Goal: Communication & Community: Answer question/provide support

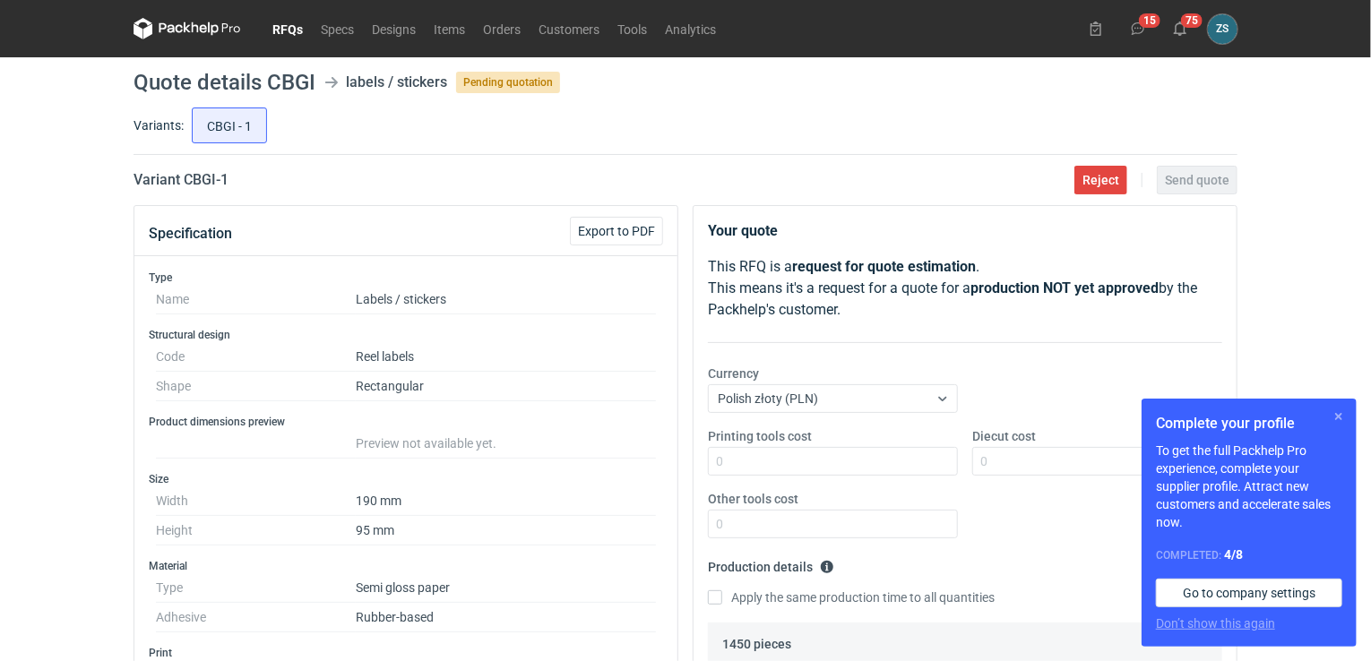
click at [1338, 416] on button "button" at bounding box center [1339, 417] width 22 height 22
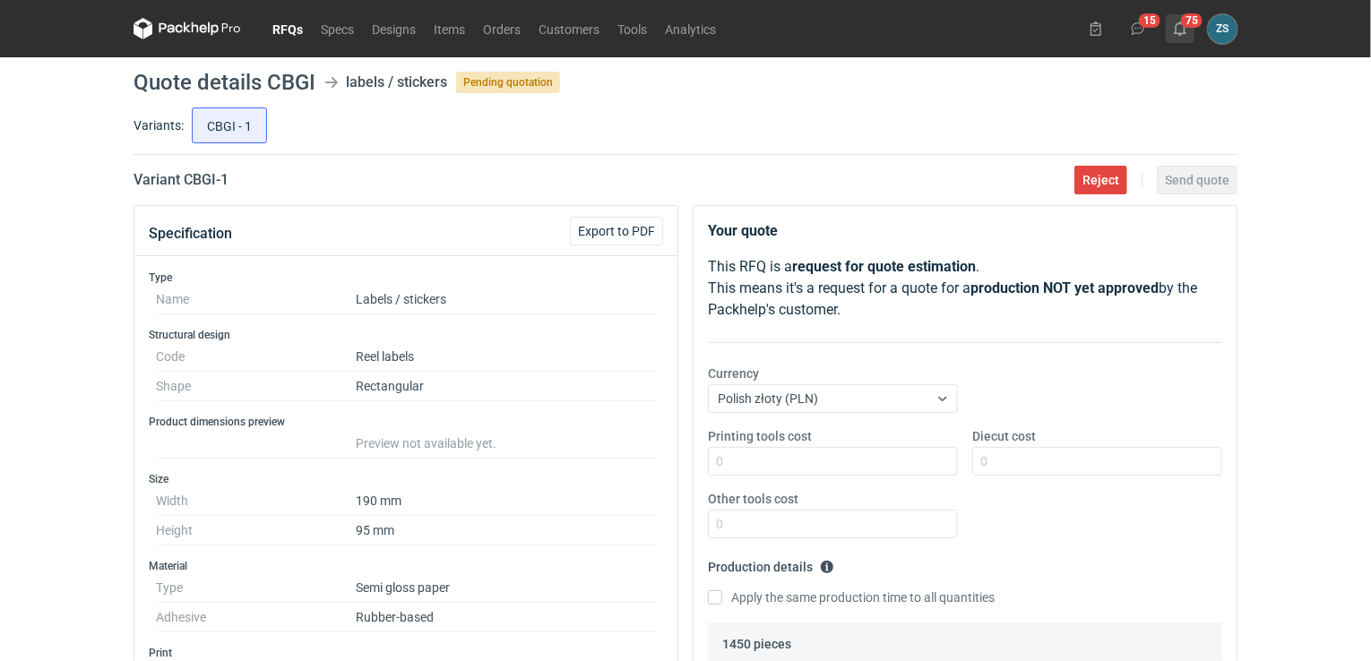
click at [1183, 20] on button "75" at bounding box center [1180, 28] width 29 height 29
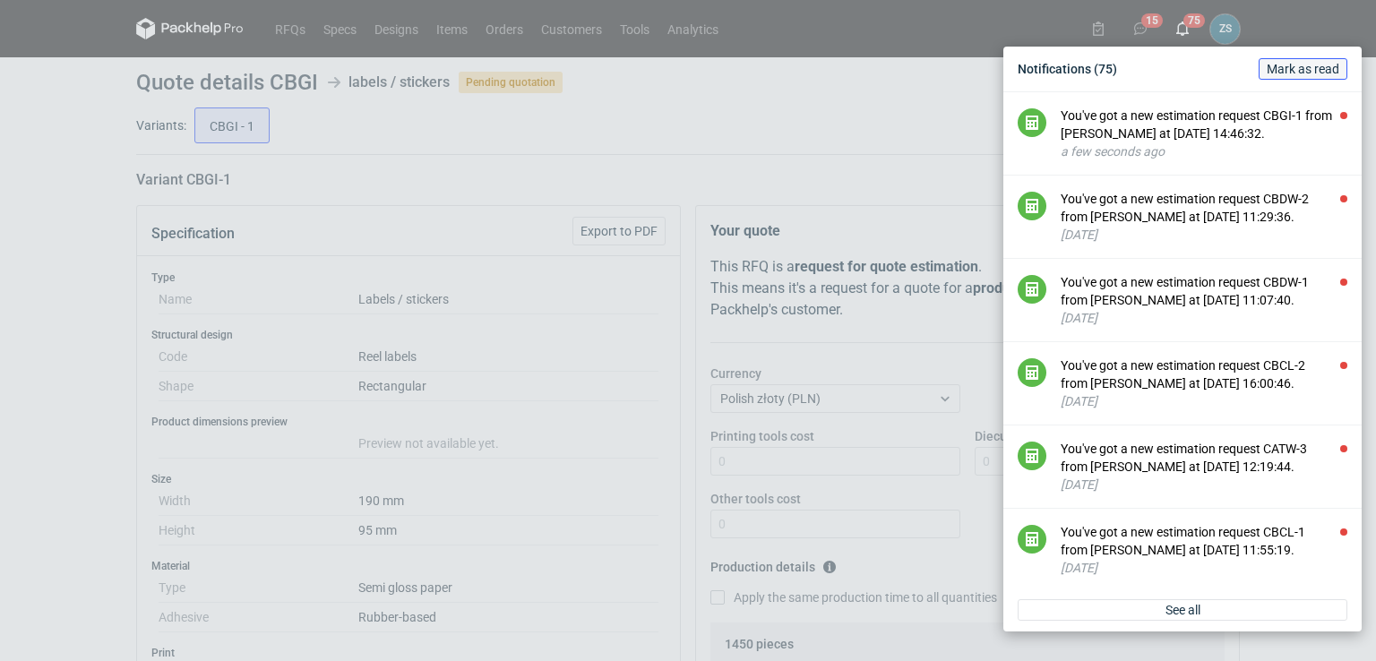
click at [1279, 69] on span "Mark as read" at bounding box center [1303, 69] width 73 height 13
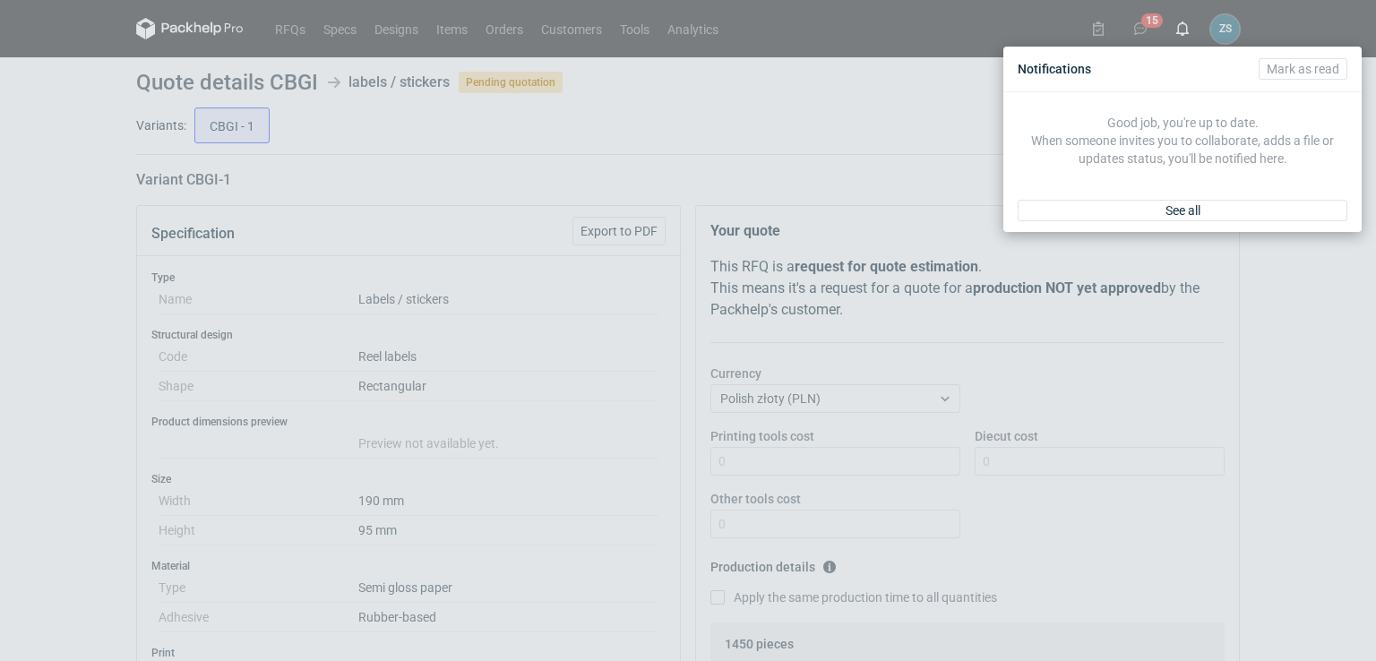
click at [915, 108] on div "Notifications [PERSON_NAME] as read Good job, you're up to date. When someone i…" at bounding box center [688, 330] width 1376 height 661
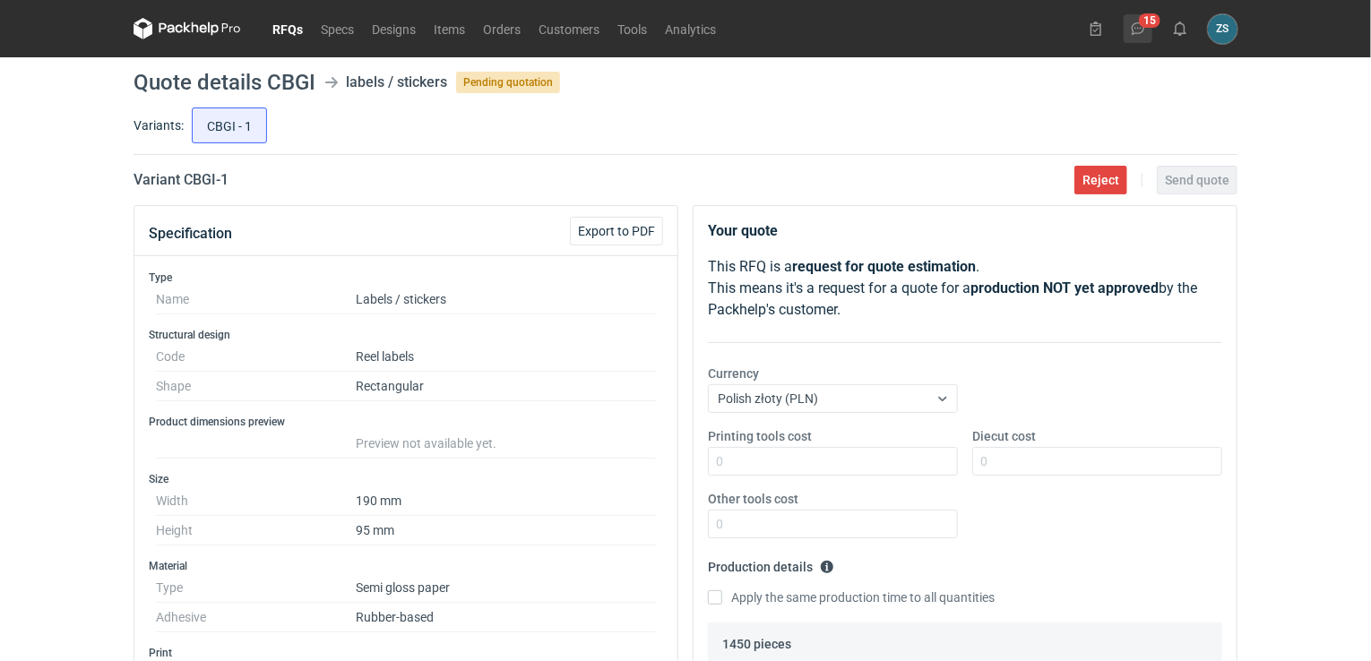
click at [1129, 23] on button "15" at bounding box center [1138, 28] width 29 height 29
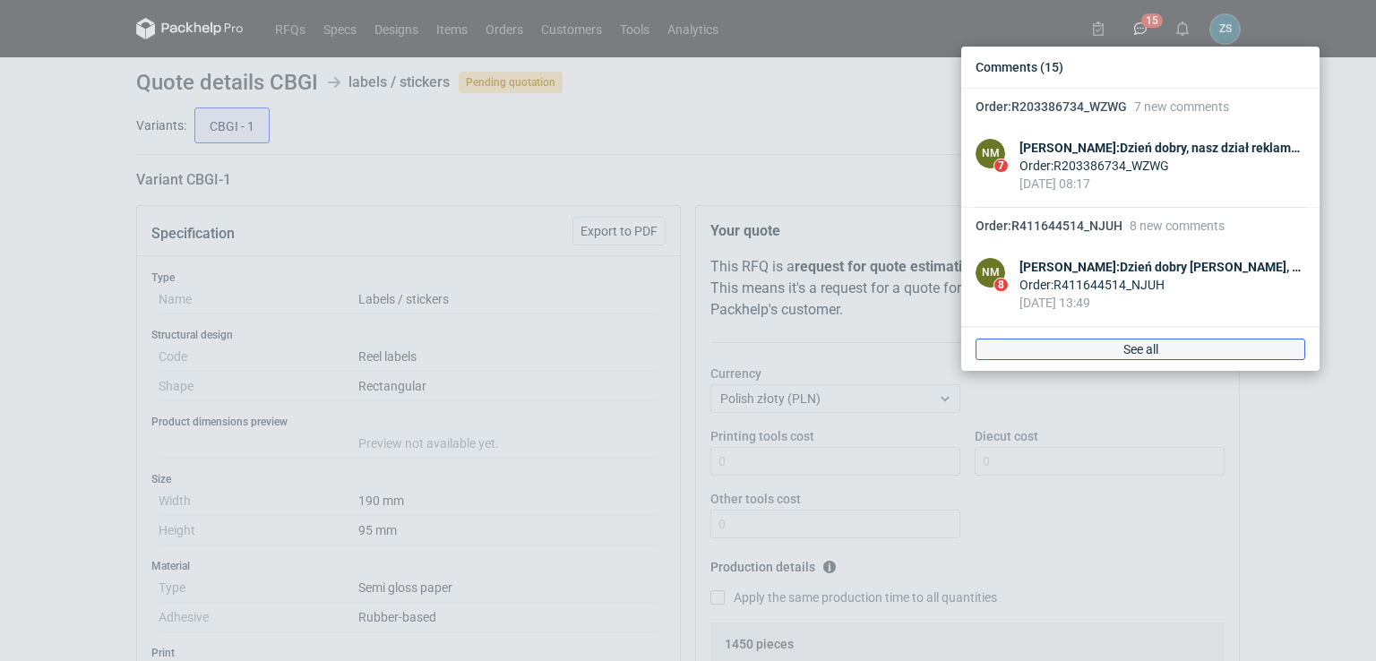
click at [1121, 353] on link "See all" at bounding box center [1141, 350] width 330 height 22
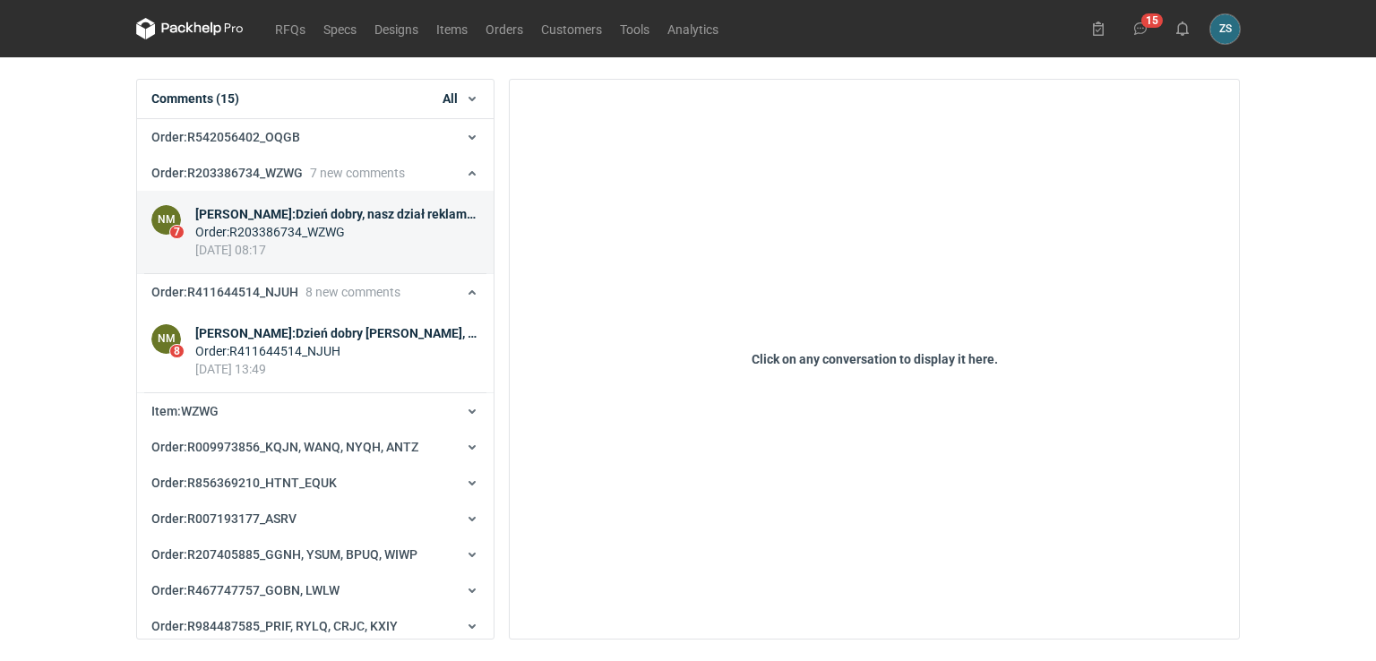
click at [265, 212] on div "[PERSON_NAME] : Dzień dobry, nasz dział reklamacji wykonał test. "Przesyłam zdj…" at bounding box center [337, 214] width 284 height 18
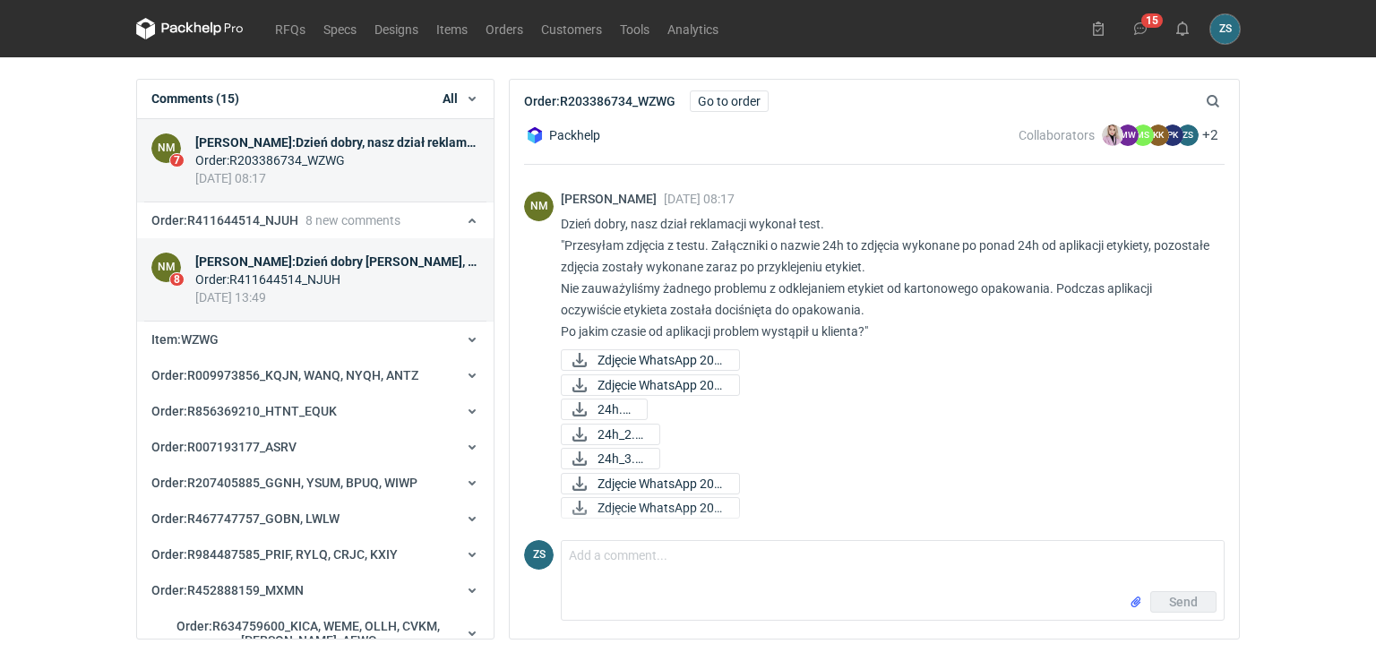
scroll to position [1280, 0]
click at [275, 259] on div "[PERSON_NAME] : Dzień dobry [PERSON_NAME], zgłosił Pan przez platformę reklamac…" at bounding box center [337, 262] width 284 height 18
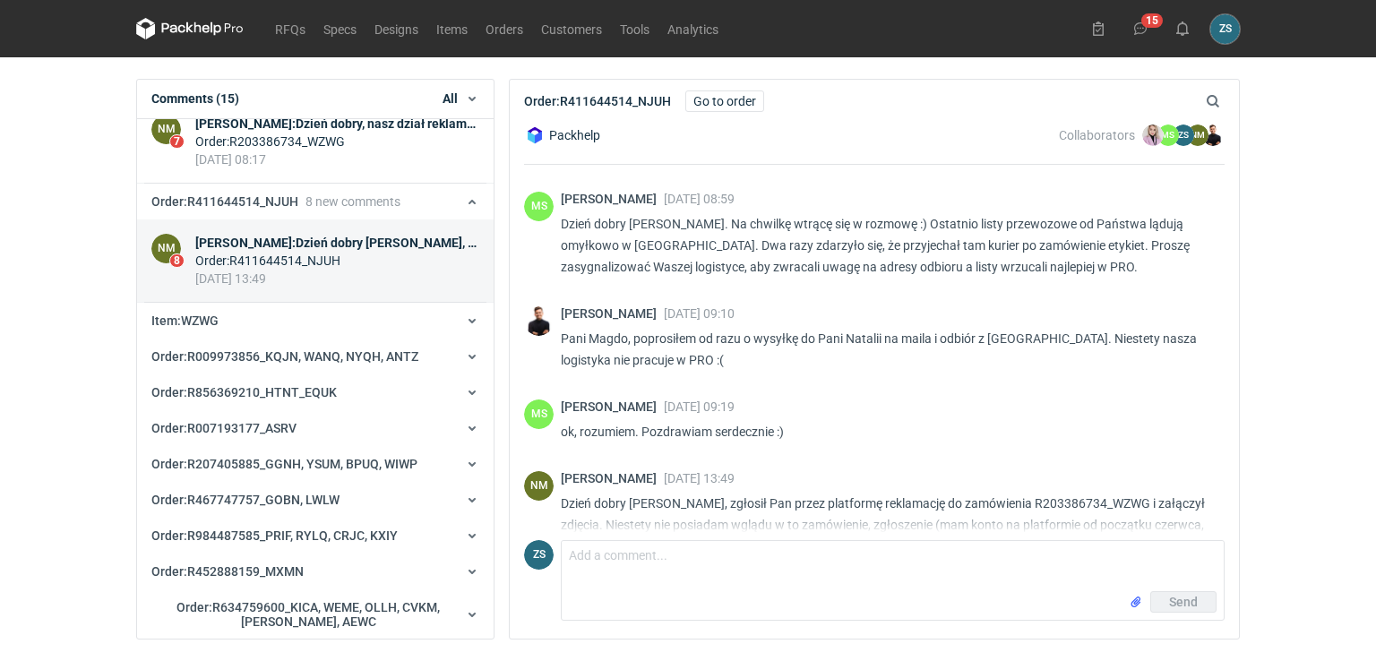
scroll to position [1305, 0]
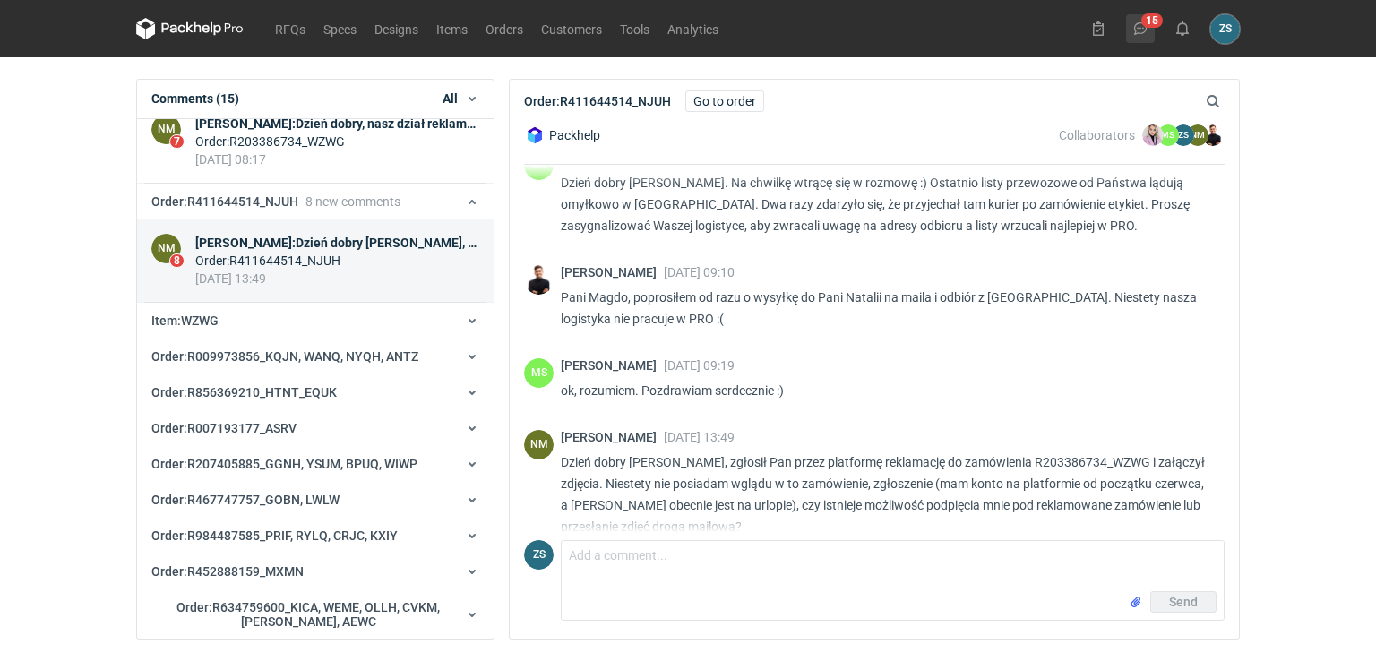
click at [1148, 14] on button "15" at bounding box center [1140, 28] width 29 height 29
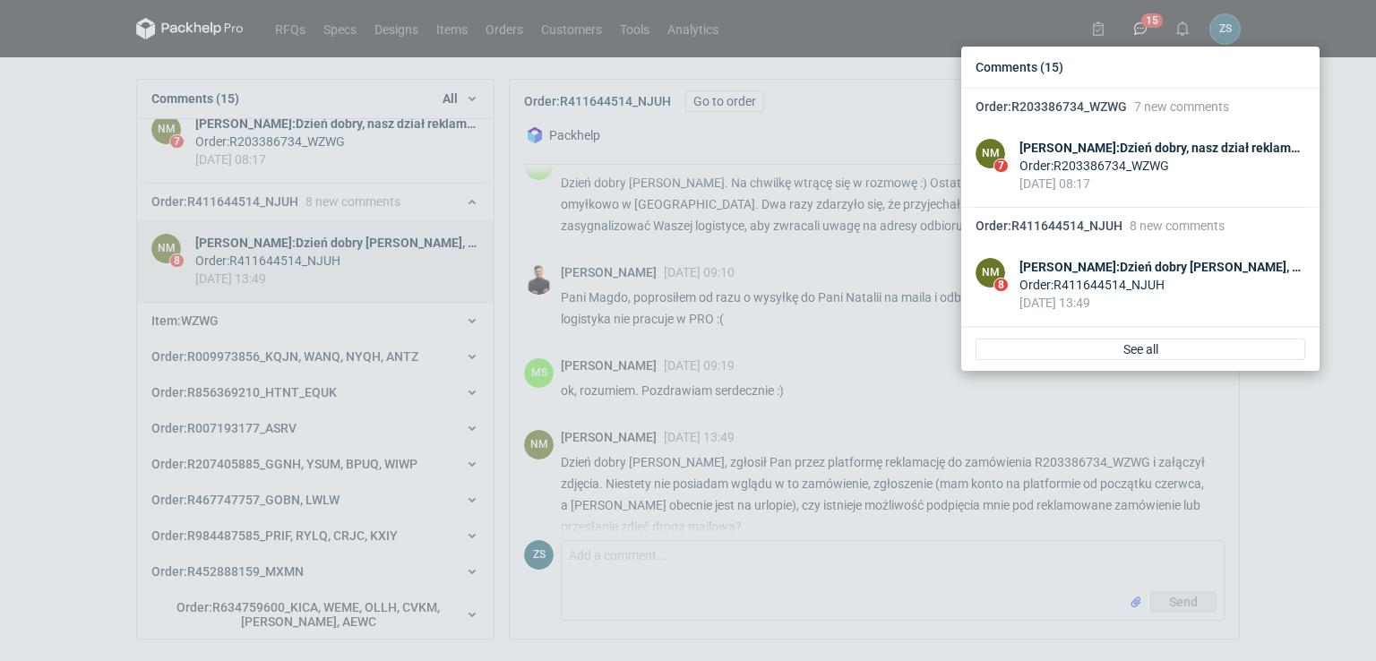
click at [1082, 65] on div "Comments (15)" at bounding box center [1141, 67] width 344 height 27
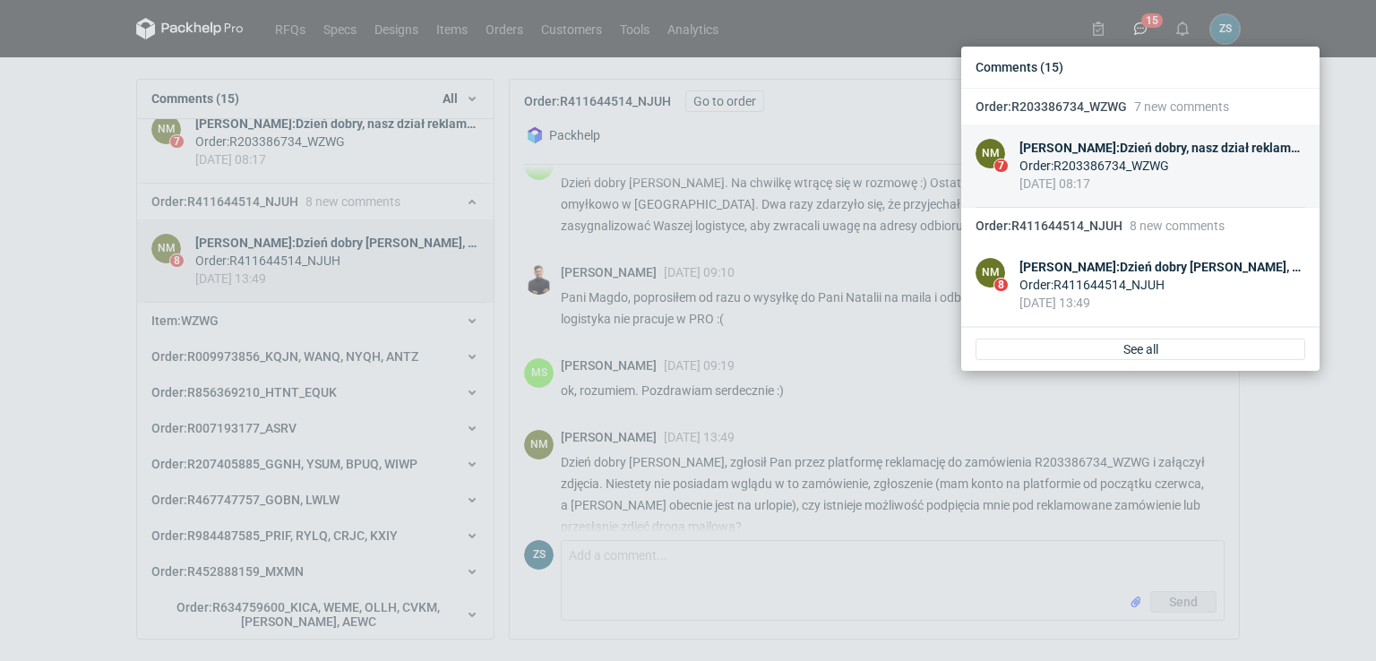
click at [985, 161] on figcaption "NM" at bounding box center [991, 154] width 30 height 30
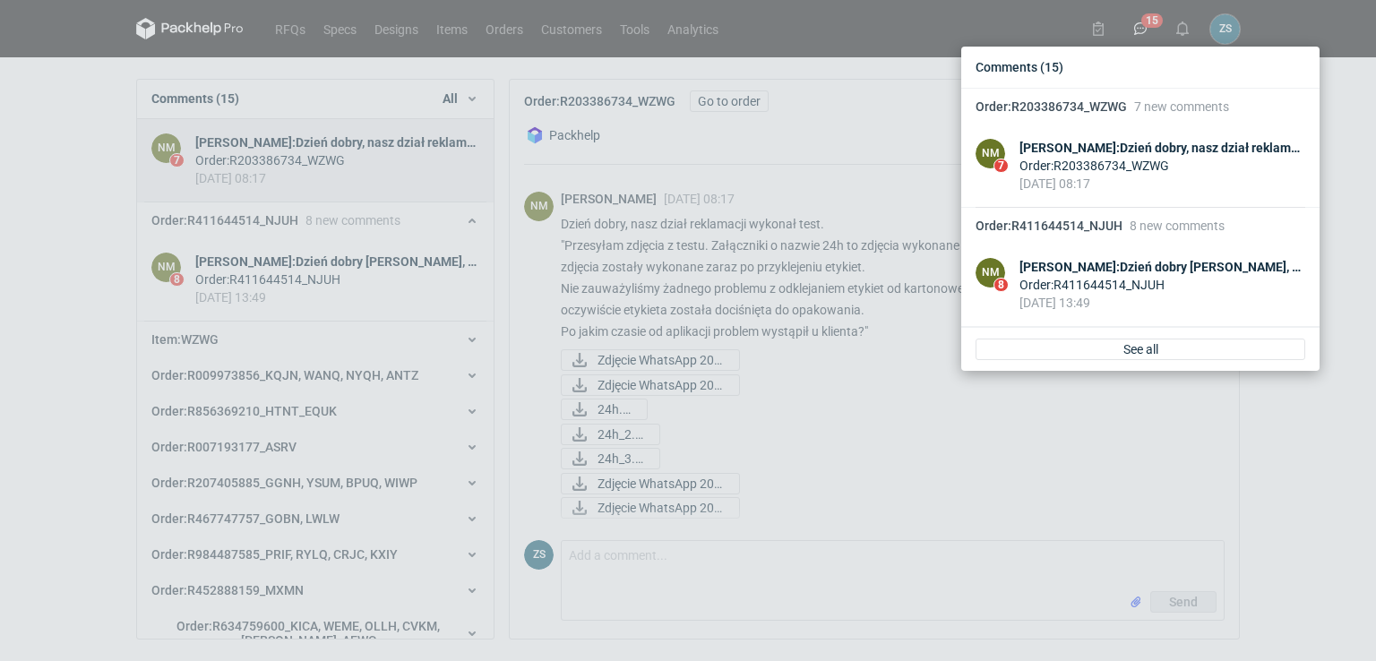
scroll to position [1280, 0]
click at [714, 324] on div "Comments (15) Order : R203386734_WZWG 7 new comments NM 7 [PERSON_NAME] : Dzień…" at bounding box center [688, 330] width 1376 height 661
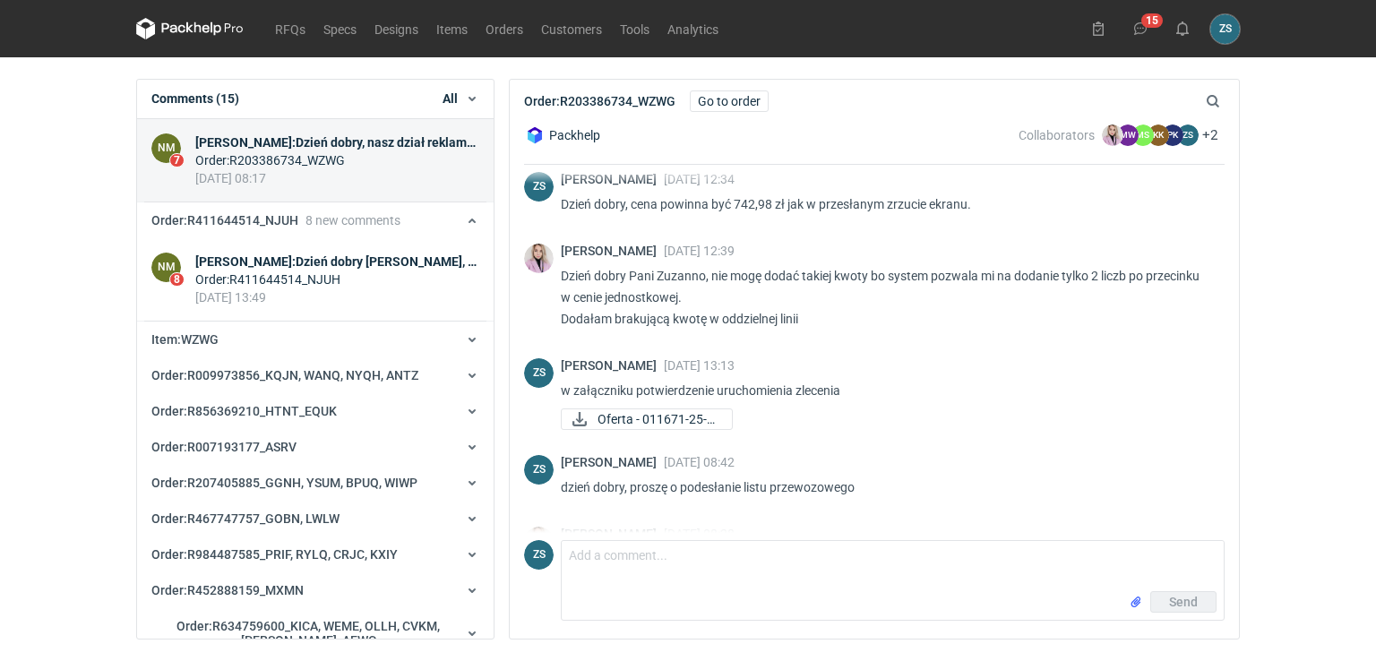
scroll to position [0, 0]
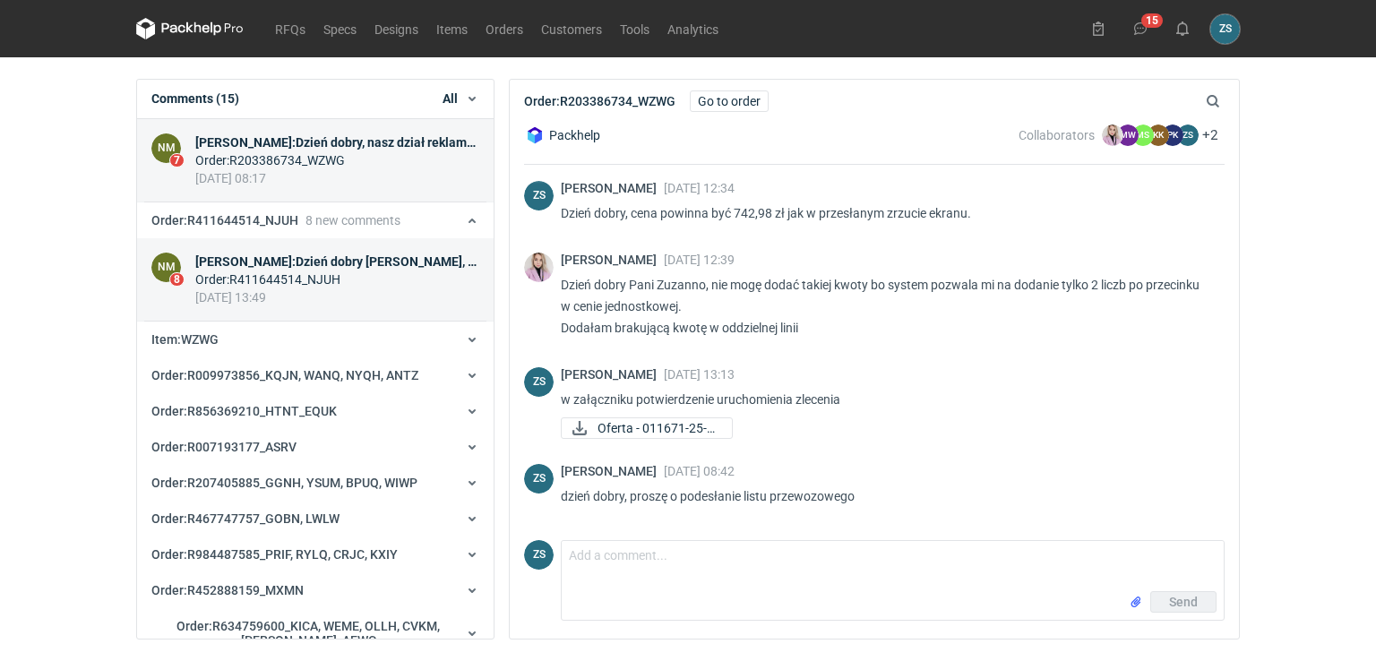
click at [173, 263] on figcaption "NM" at bounding box center [166, 268] width 30 height 30
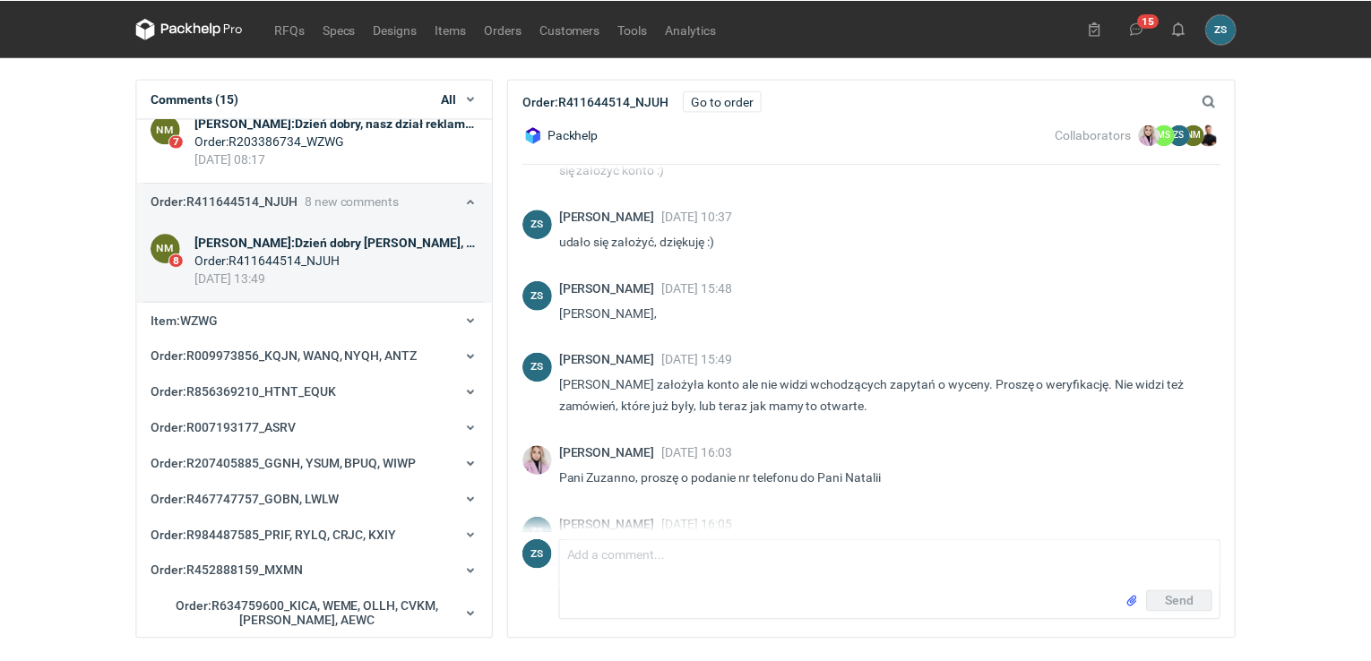
scroll to position [461, 0]
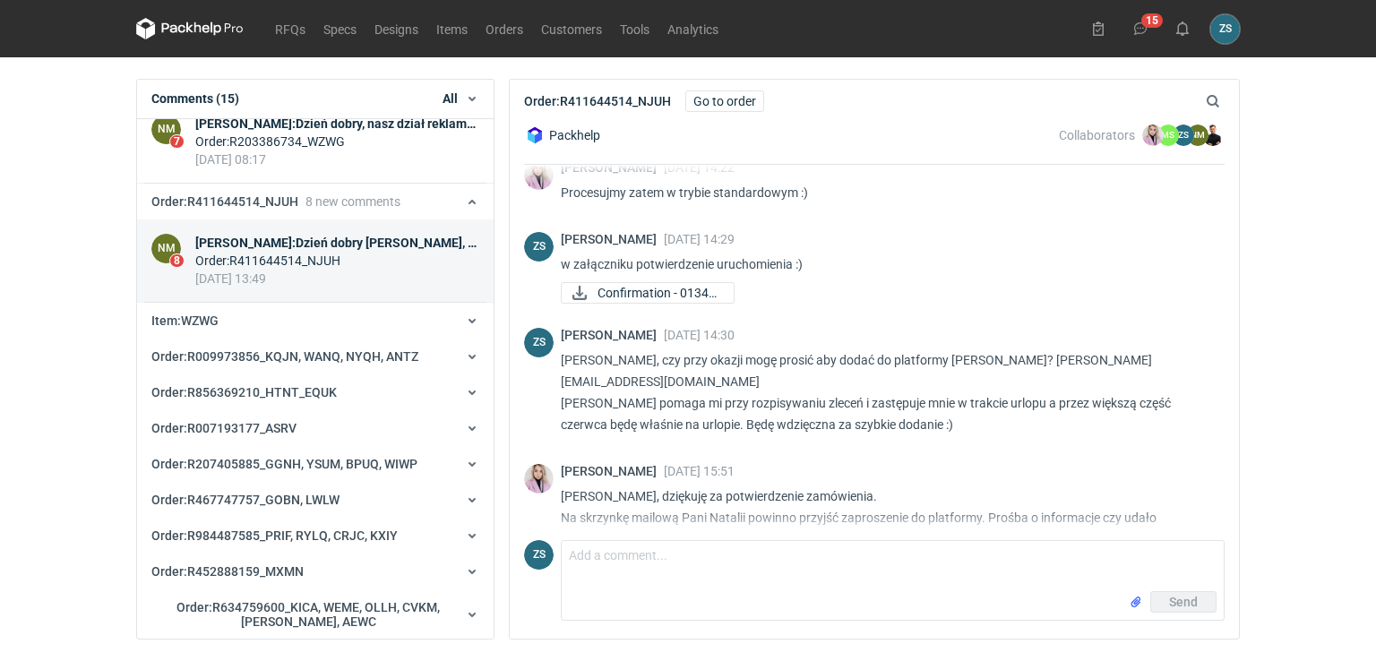
click at [187, 26] on icon at bounding box center [189, 27] width 7 height 11
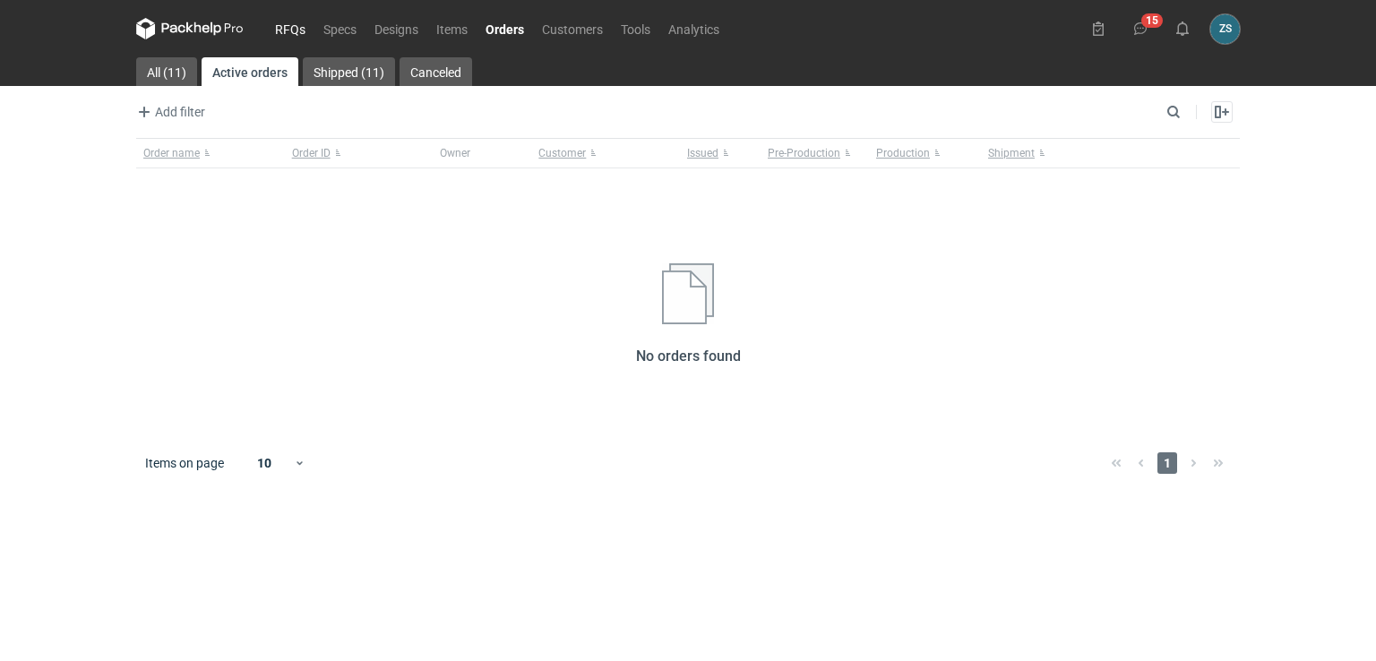
click at [284, 33] on link "RFQs" at bounding box center [290, 29] width 48 height 22
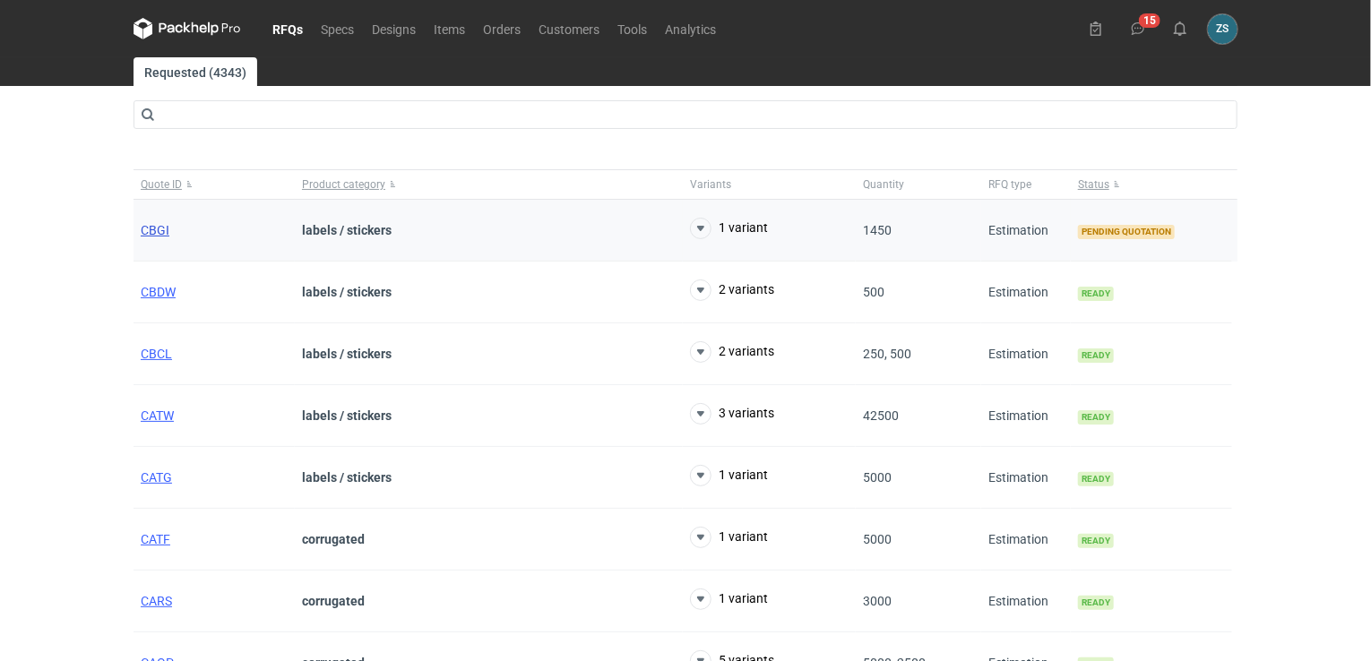
click at [152, 227] on span "CBGI" at bounding box center [155, 230] width 29 height 14
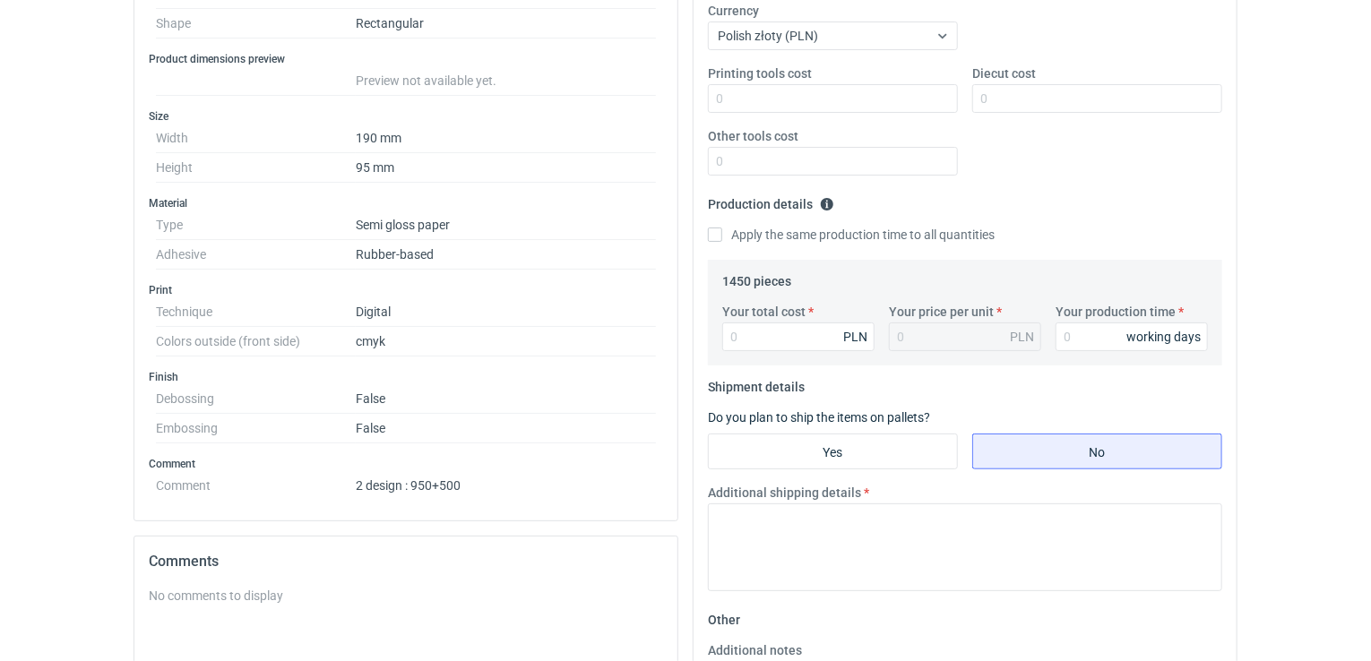
scroll to position [538, 0]
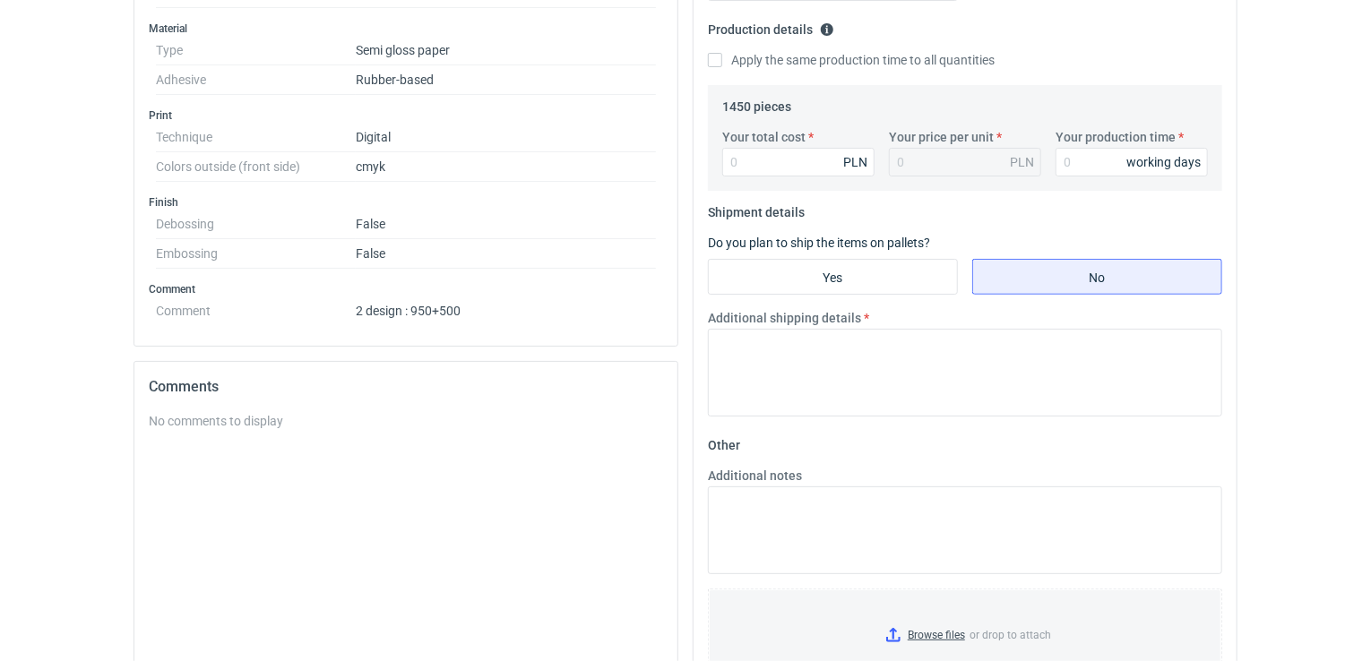
click at [232, 418] on div "No comments to display" at bounding box center [406, 421] width 514 height 18
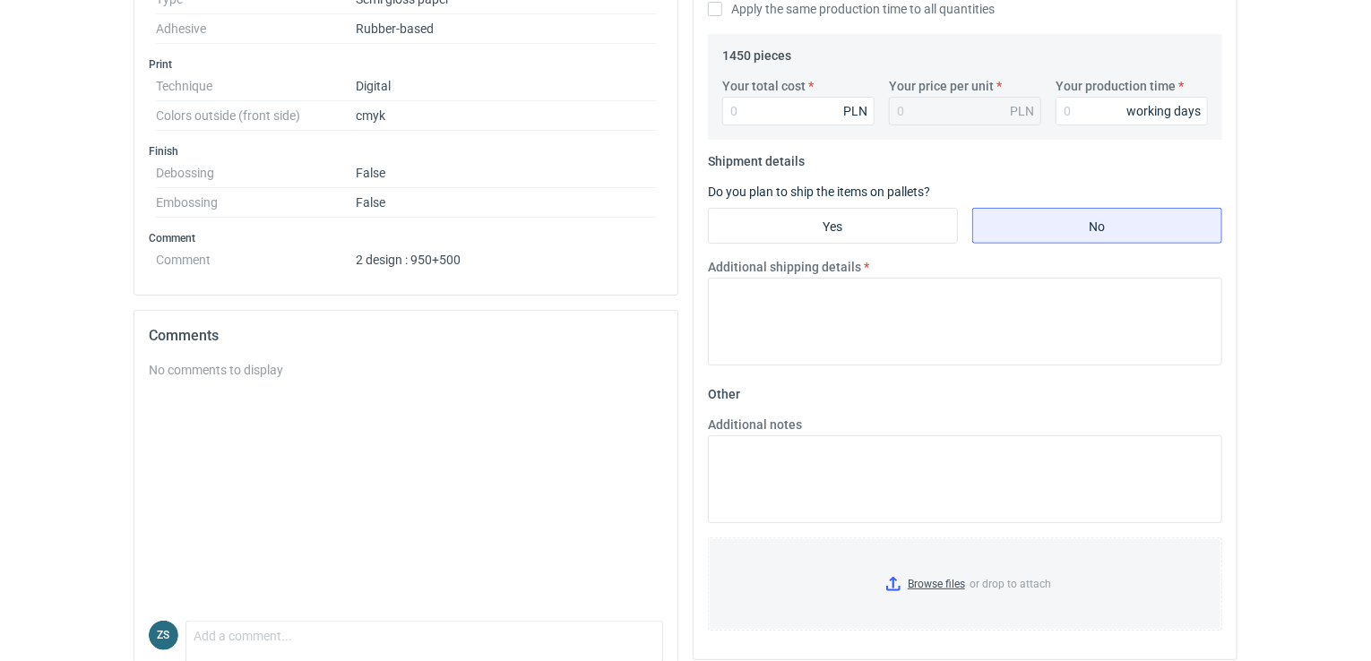
scroll to position [663, 0]
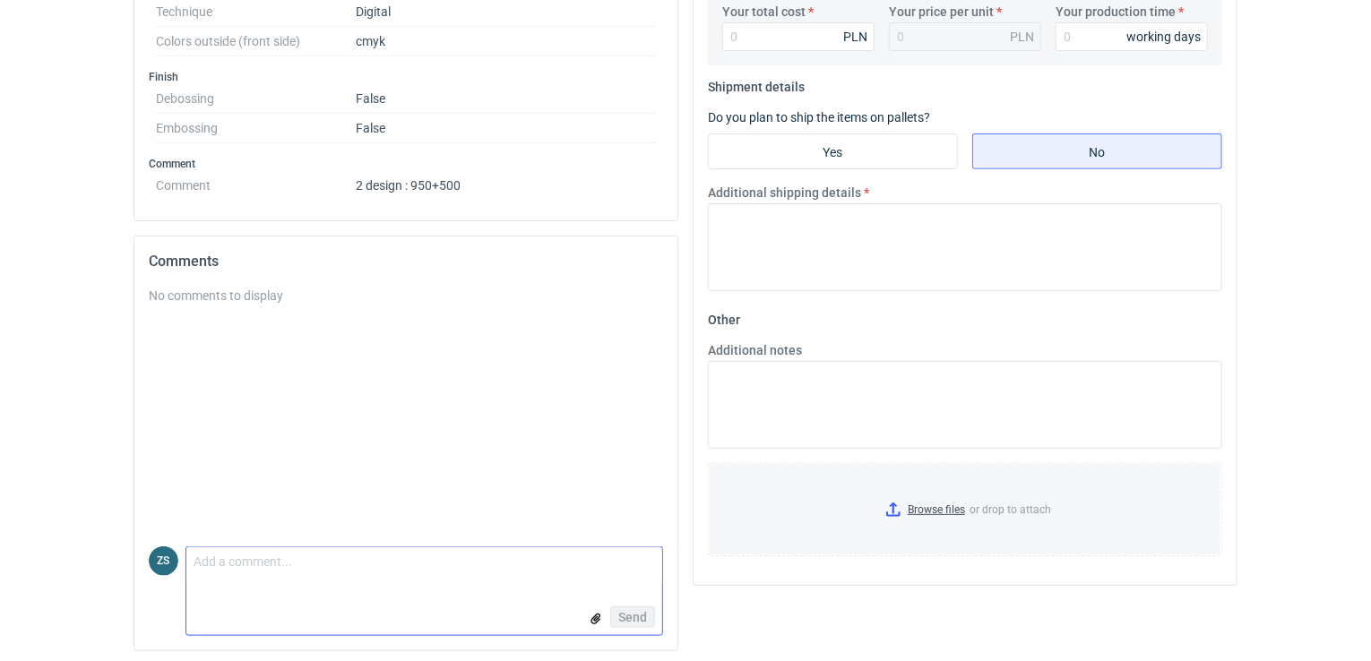
click at [260, 571] on textarea "Comment message" at bounding box center [424, 566] width 476 height 38
type textarea "Dzień dobry, proszę o dodanie do zamówienia [PERSON_NAME]."
click at [635, 611] on span "Send" at bounding box center [632, 617] width 29 height 13
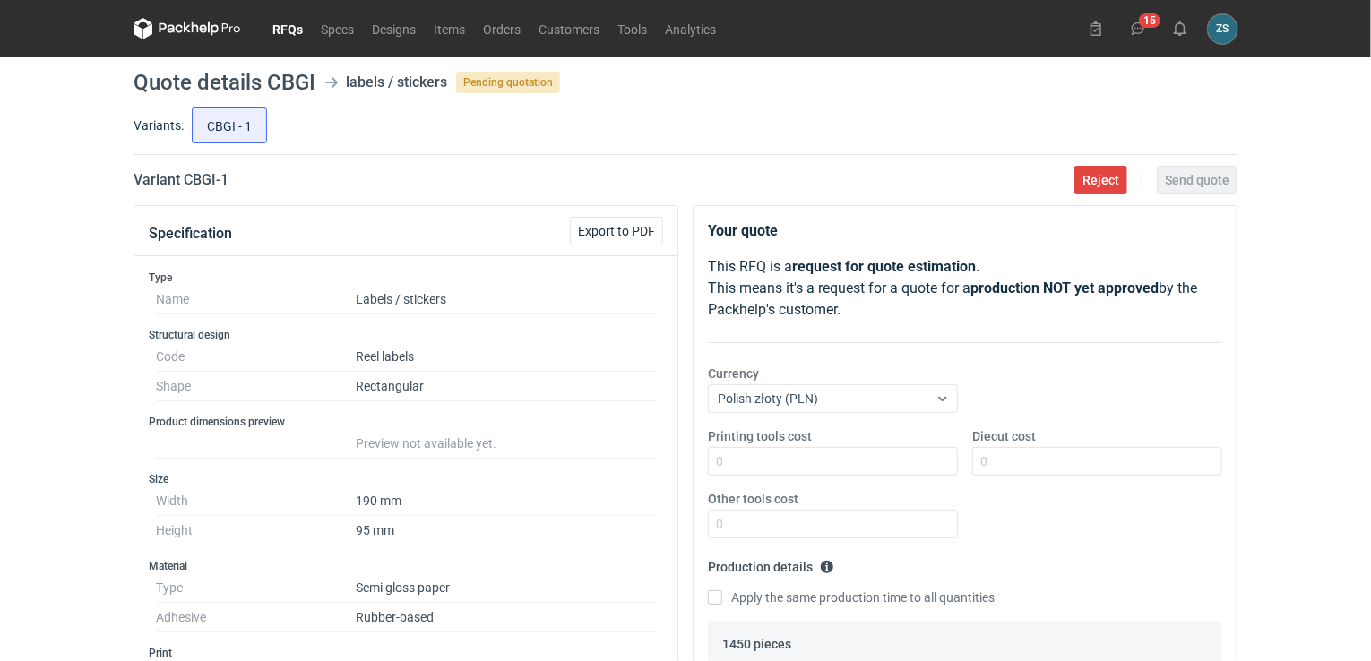
click at [515, 80] on span "Pending quotation" at bounding box center [508, 83] width 104 height 22
click at [234, 117] on input "CBGI - 1" at bounding box center [229, 125] width 73 height 34
radio input "true"
click at [284, 35] on link "RFQs" at bounding box center [287, 29] width 48 height 22
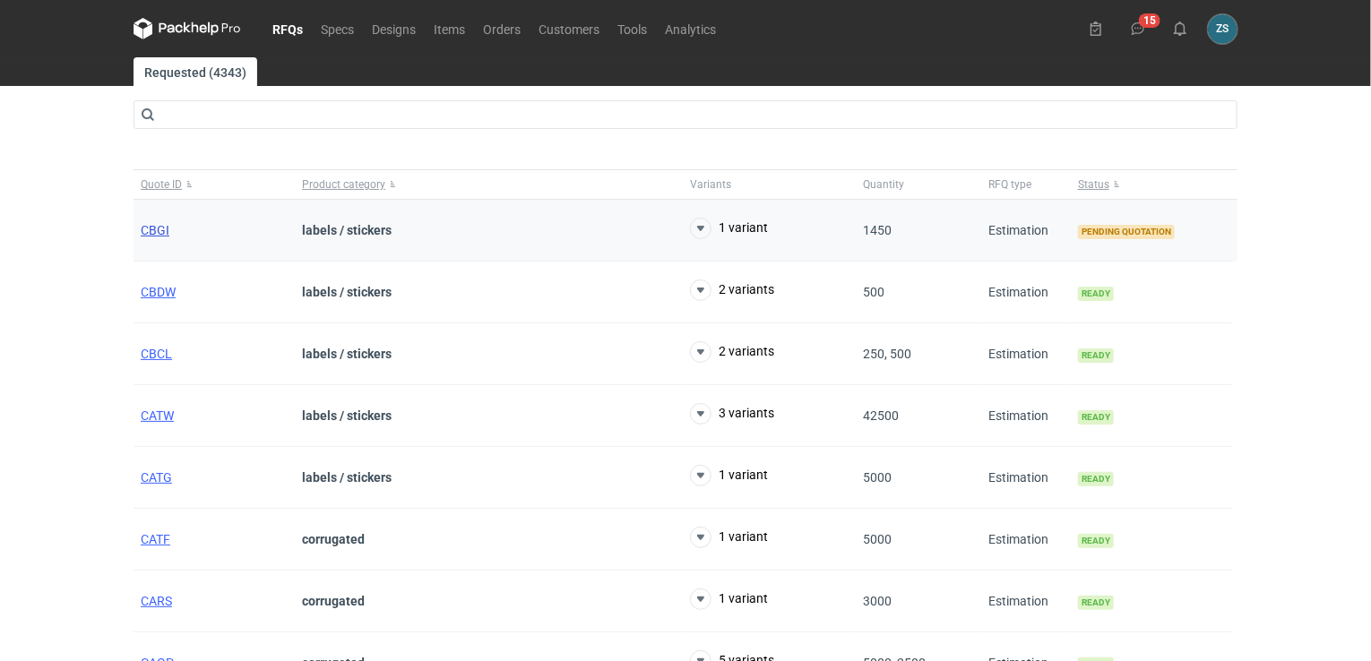
click at [157, 234] on span "CBGI" at bounding box center [155, 230] width 29 height 14
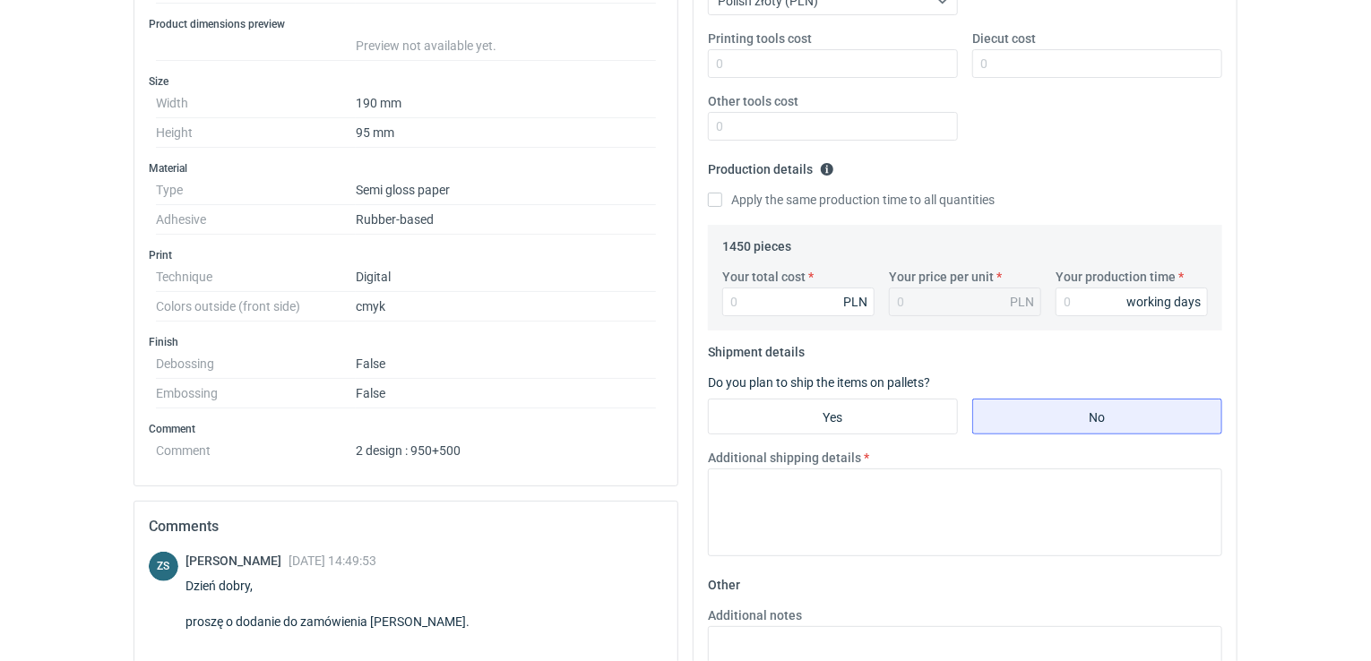
scroll to position [394, 0]
